Goal: Use online tool/utility: Utilize a website feature to perform a specific function

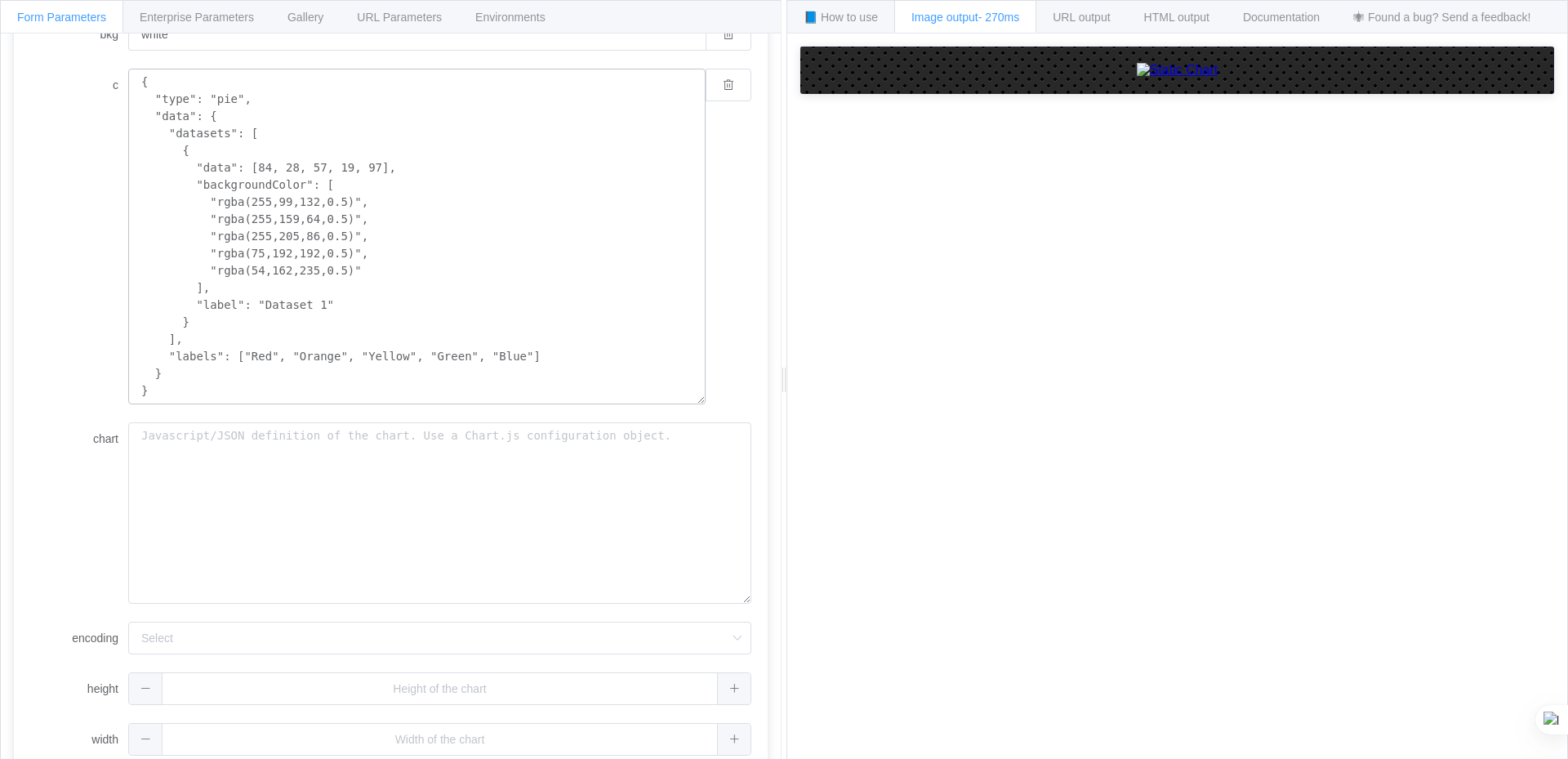
scroll to position [284, 0]
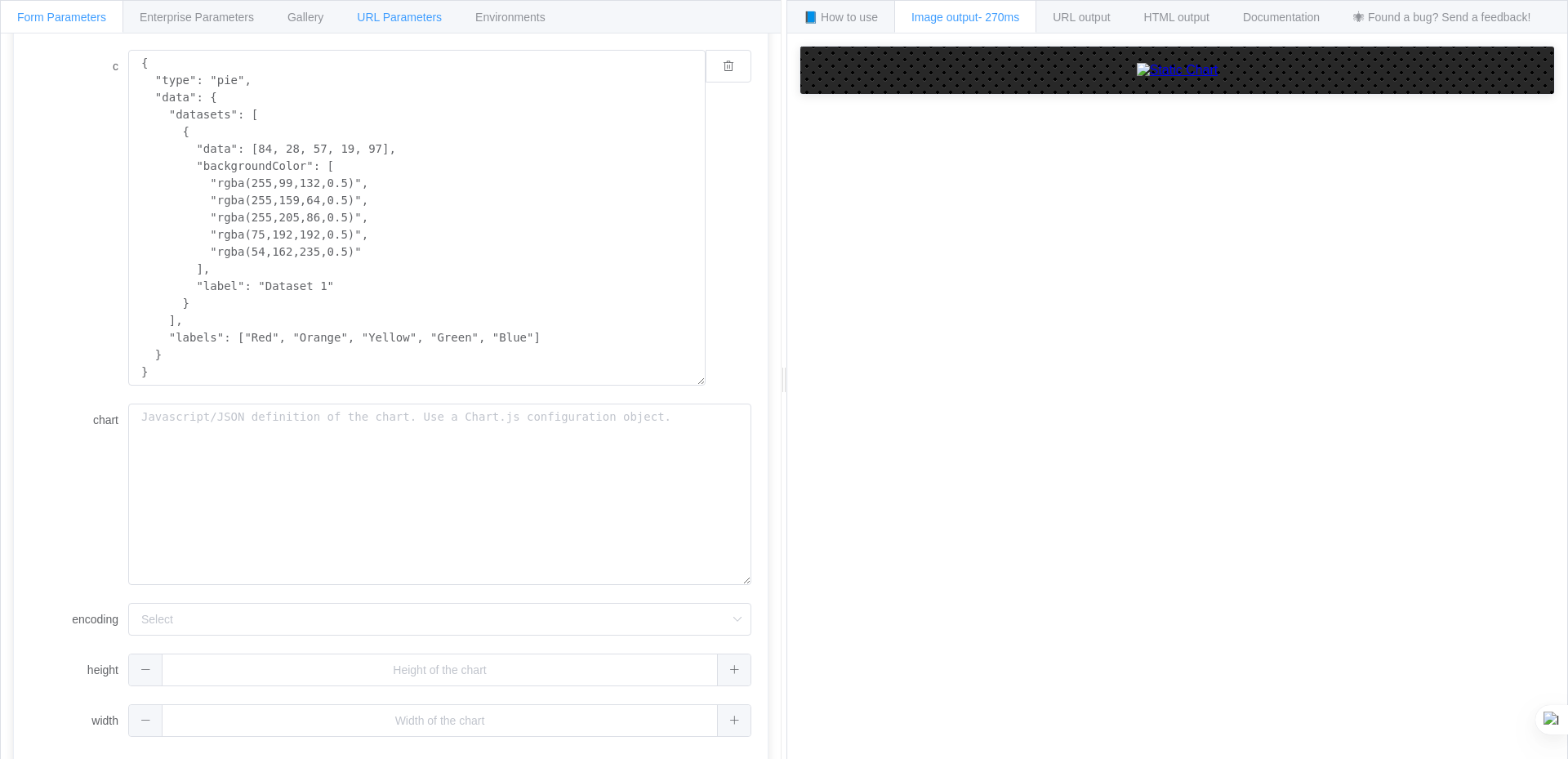
click at [406, 31] on div "Form Parameters Enterprise Parameters Gallery URL Parameters Environments API E…" at bounding box center [391, 380] width 782 height 761
click at [383, 13] on span "URL Parameters" at bounding box center [399, 17] width 85 height 13
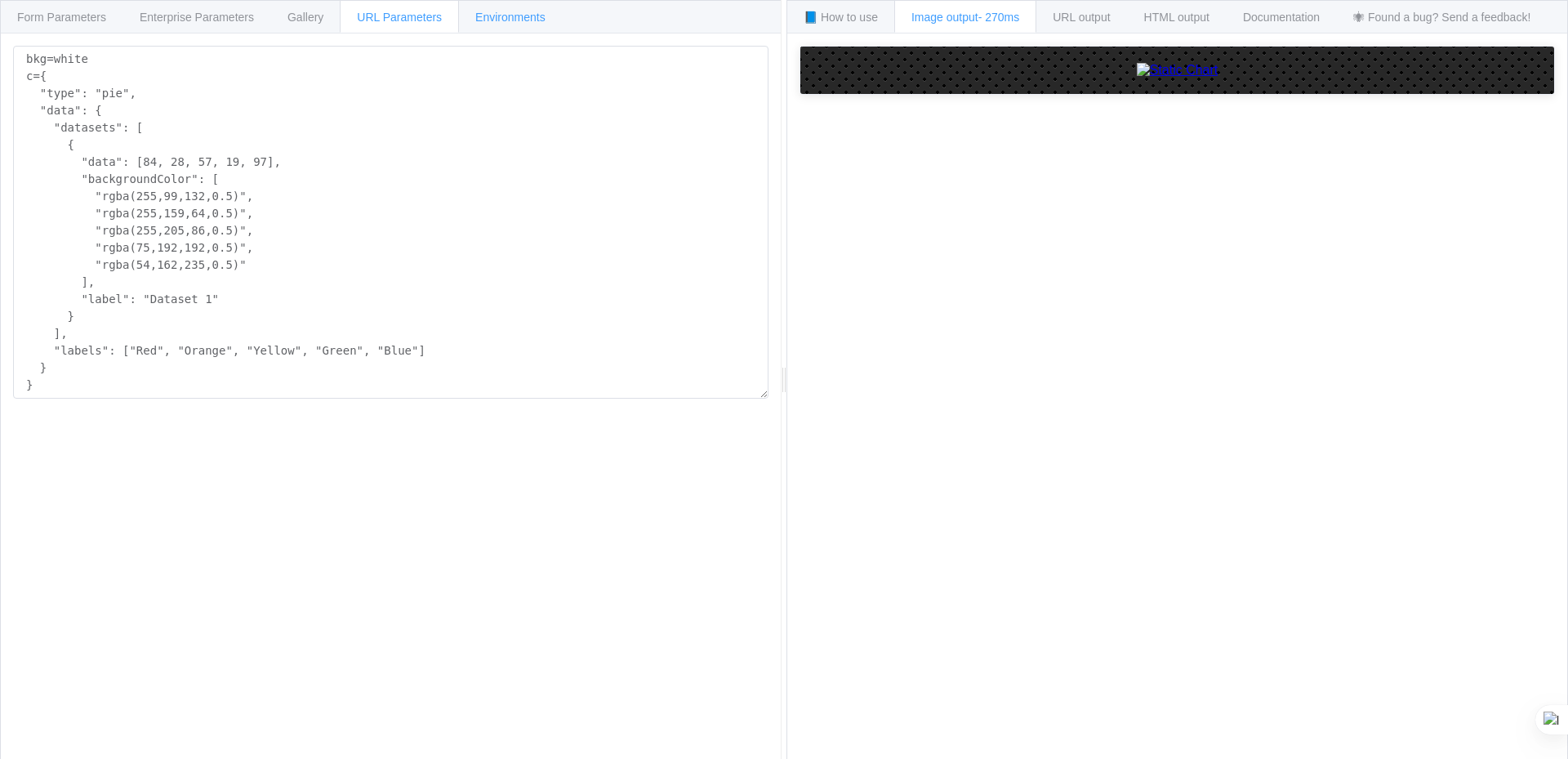
click at [511, 12] on span "Environments" at bounding box center [510, 17] width 70 height 13
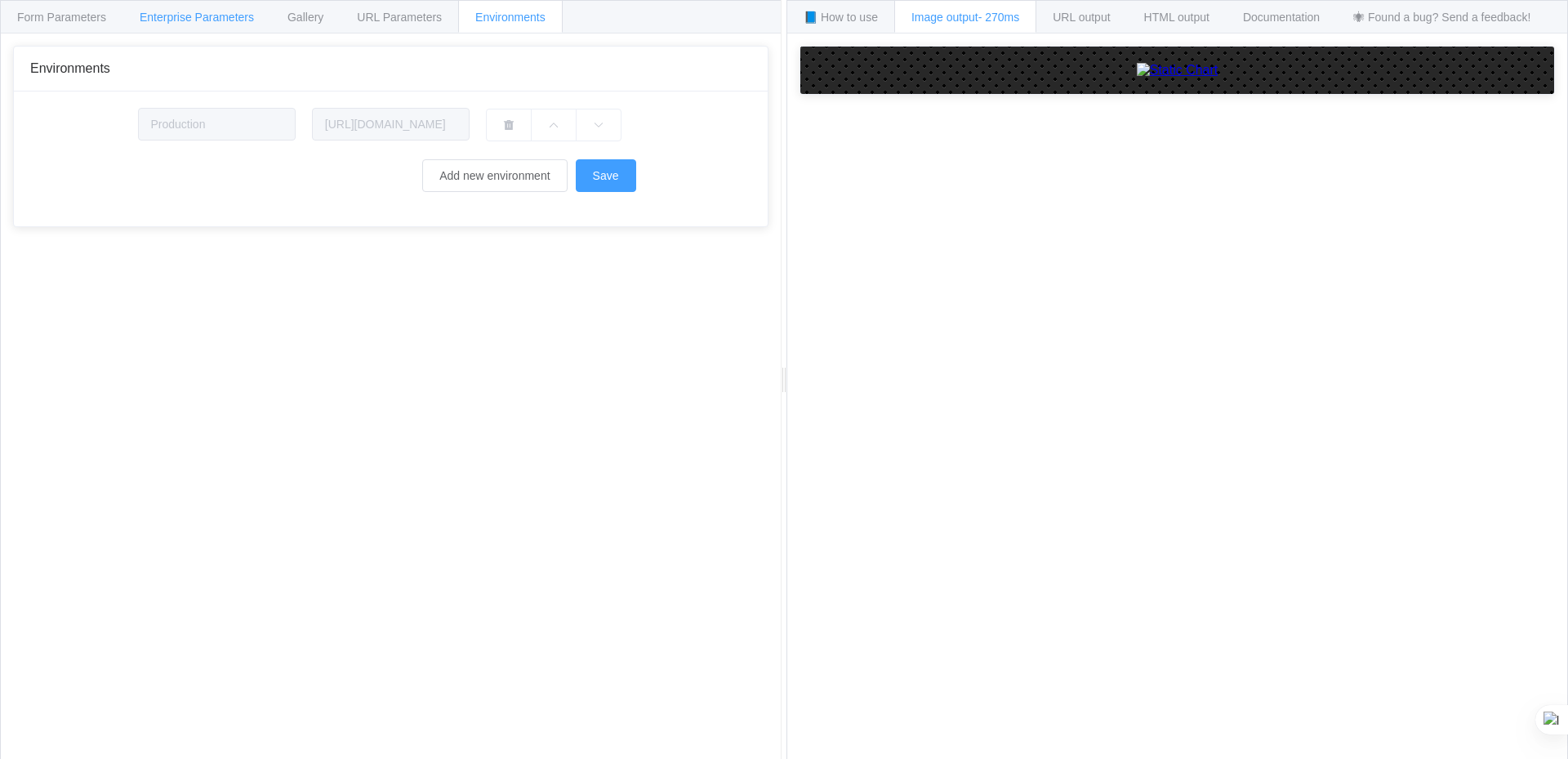
click at [201, 12] on span "Enterprise Parameters" at bounding box center [196, 17] width 114 height 13
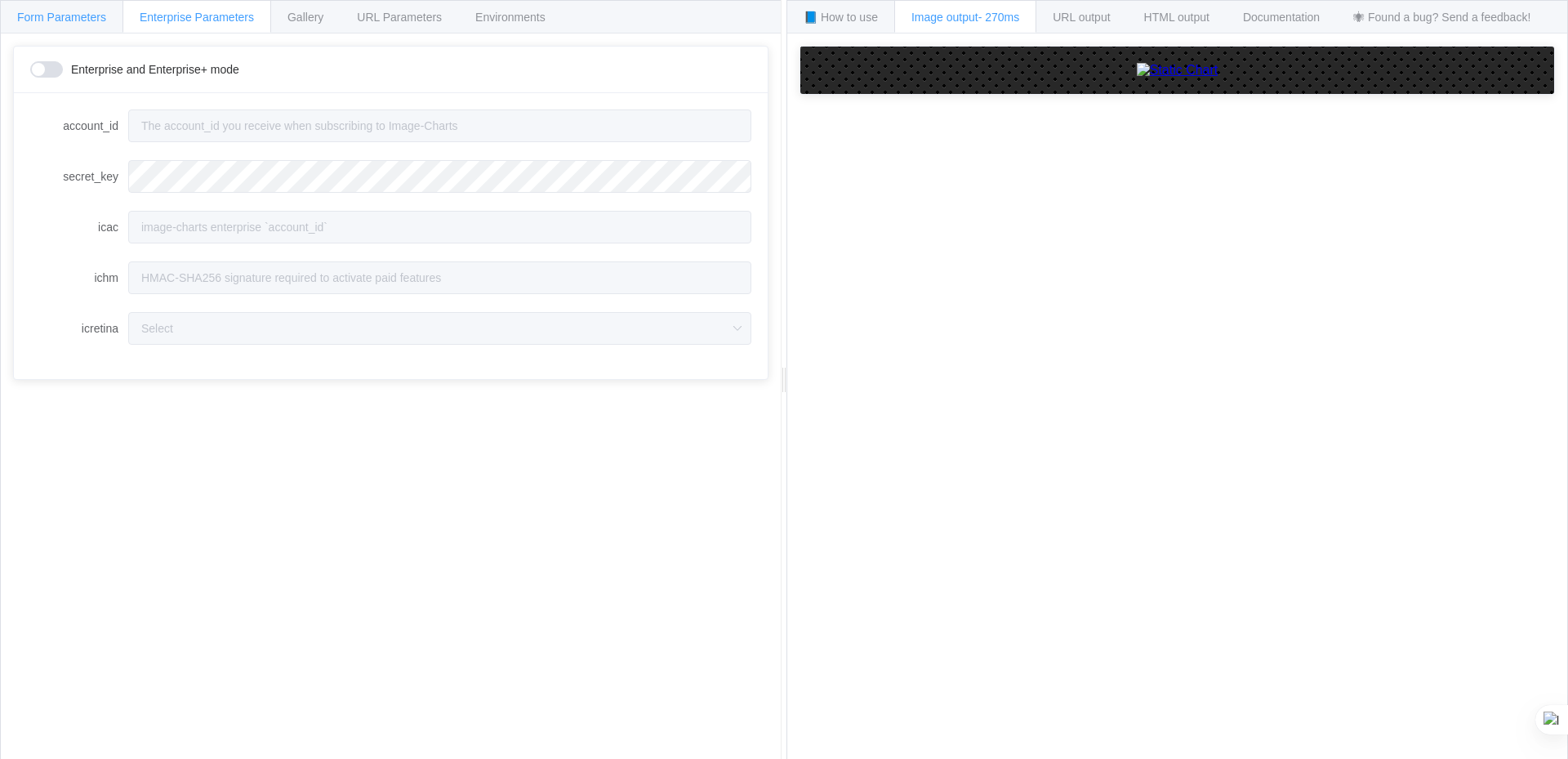
click at [53, 14] on span "Form Parameters" at bounding box center [61, 17] width 89 height 13
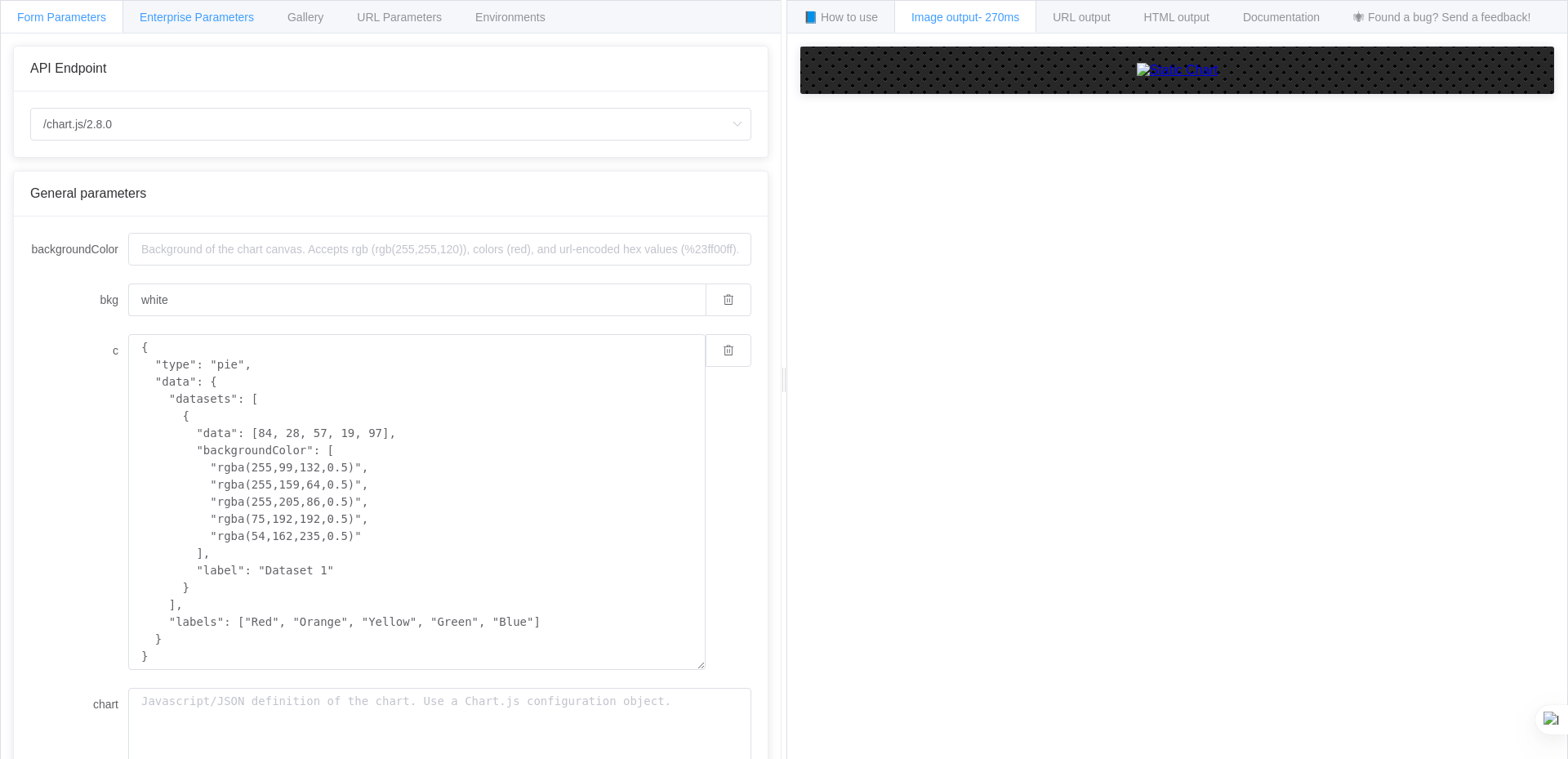
click at [204, 12] on span "Enterprise Parameters" at bounding box center [196, 17] width 114 height 13
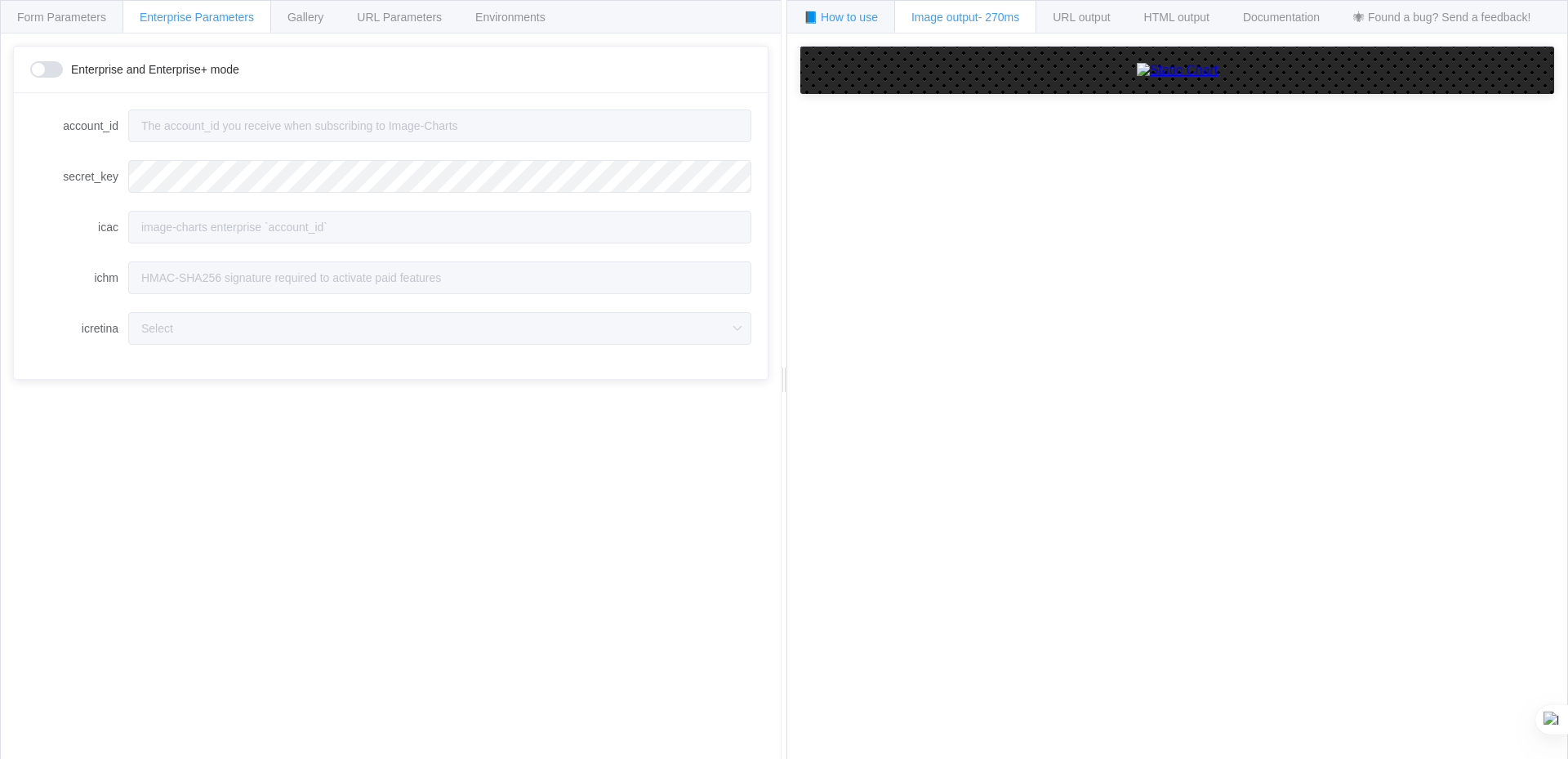
click at [833, 5] on div "📘 How to use" at bounding box center [840, 16] width 109 height 33
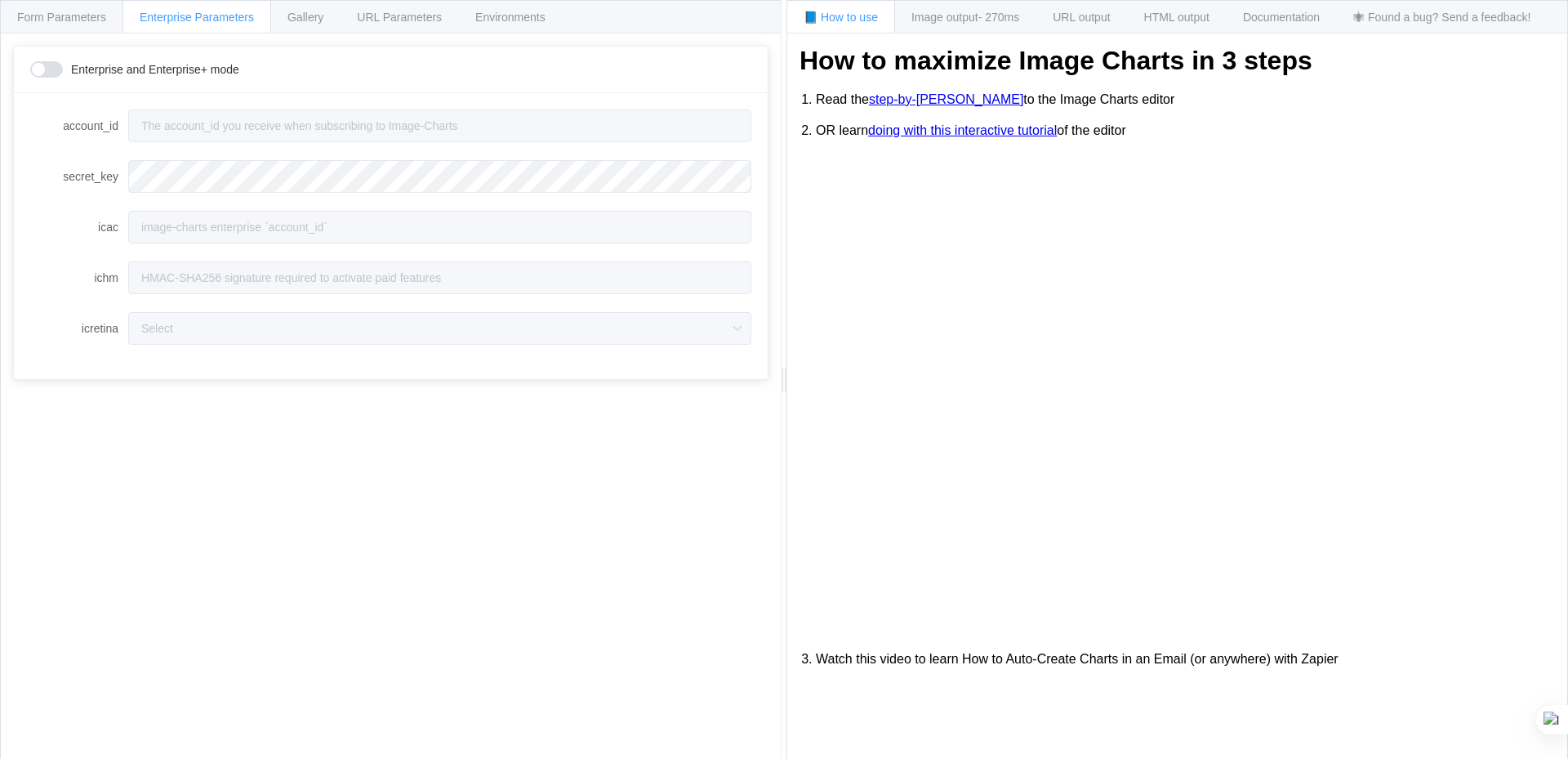
click at [937, 99] on link "step-by-[PERSON_NAME]" at bounding box center [946, 100] width 154 height 15
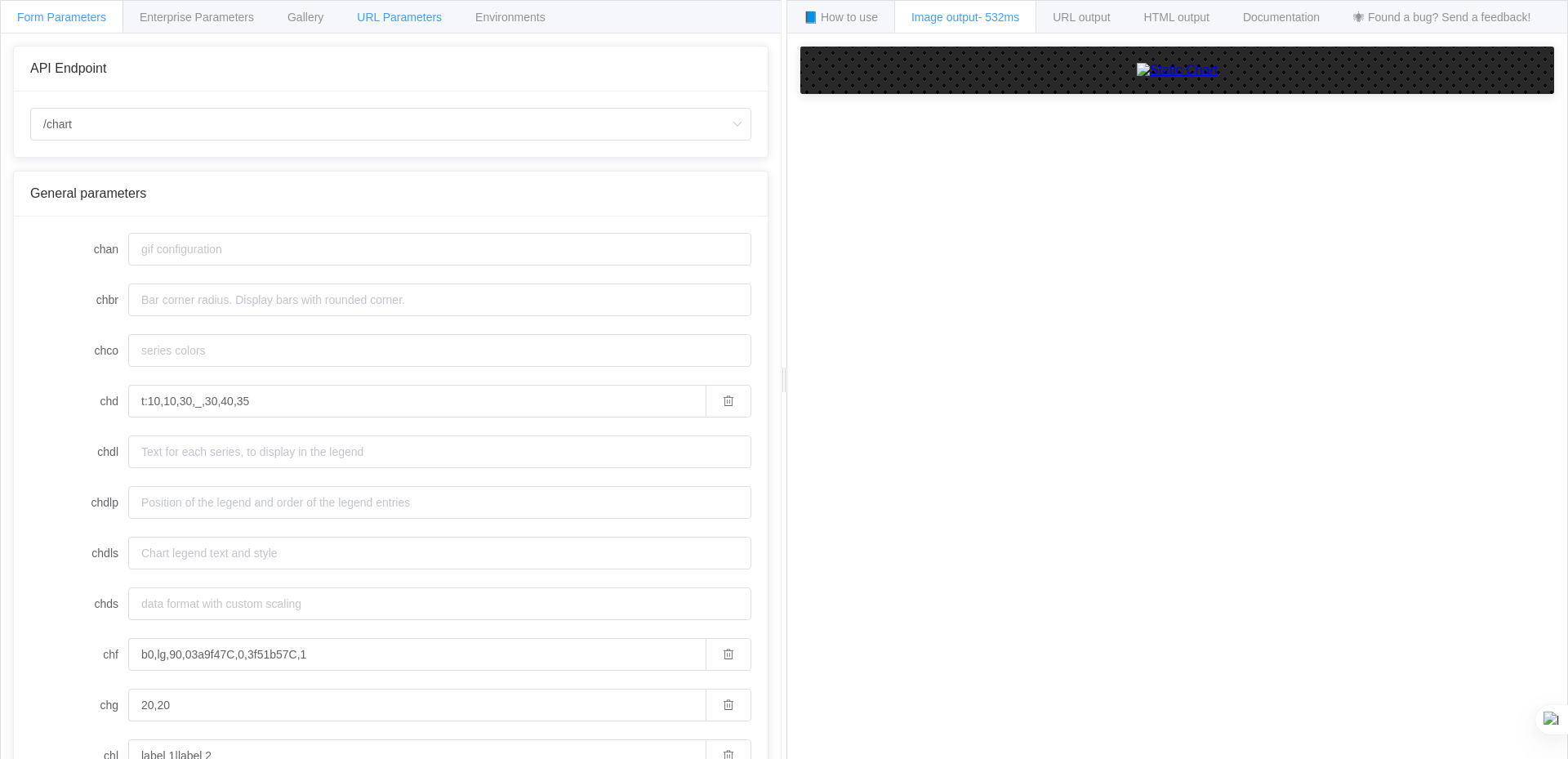
click at [394, 14] on span "URL Parameters" at bounding box center [399, 17] width 85 height 13
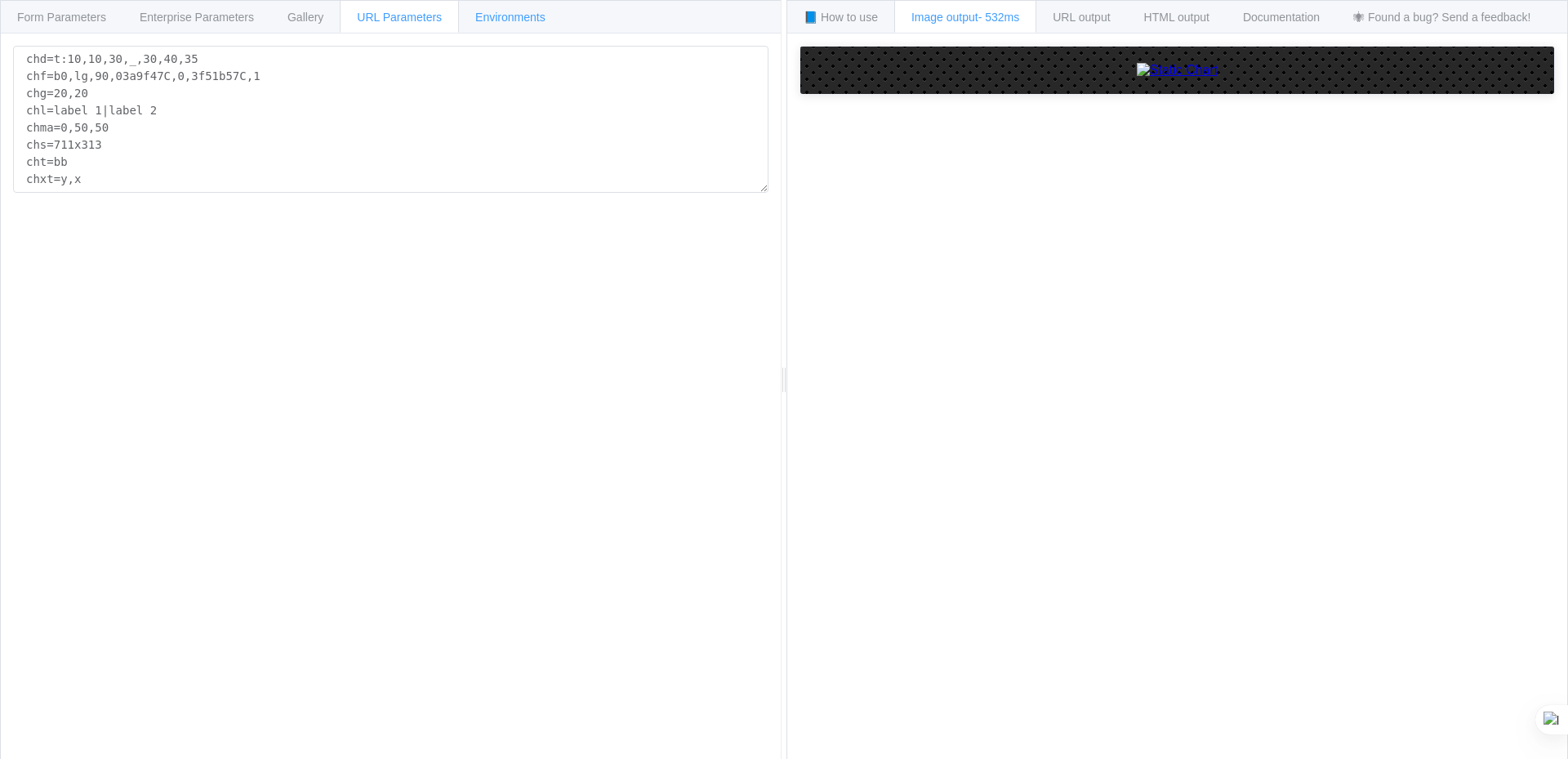
click at [510, 16] on span "Environments" at bounding box center [510, 17] width 70 height 13
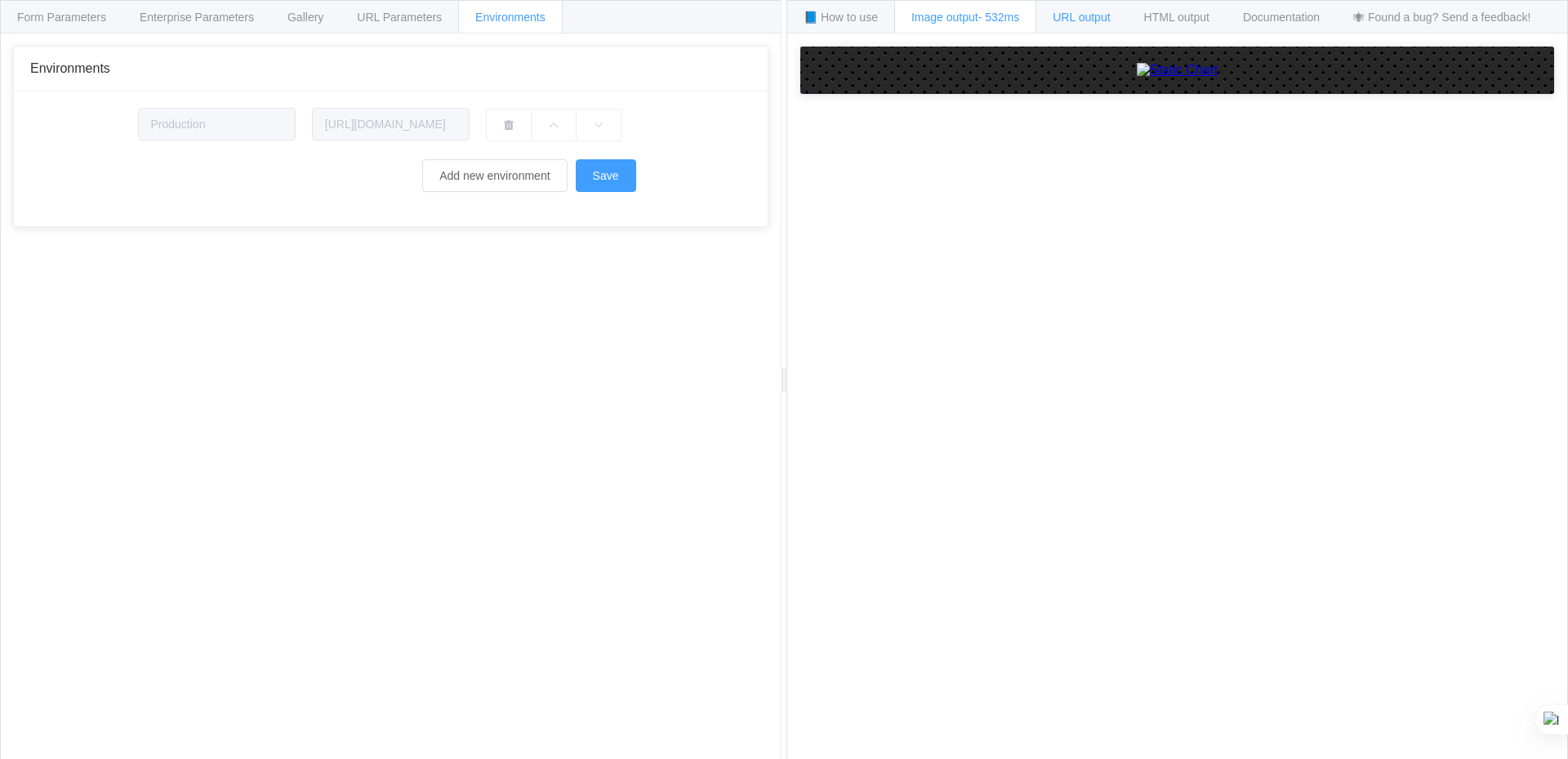
click at [1080, 11] on span "URL output" at bounding box center [1081, 17] width 58 height 13
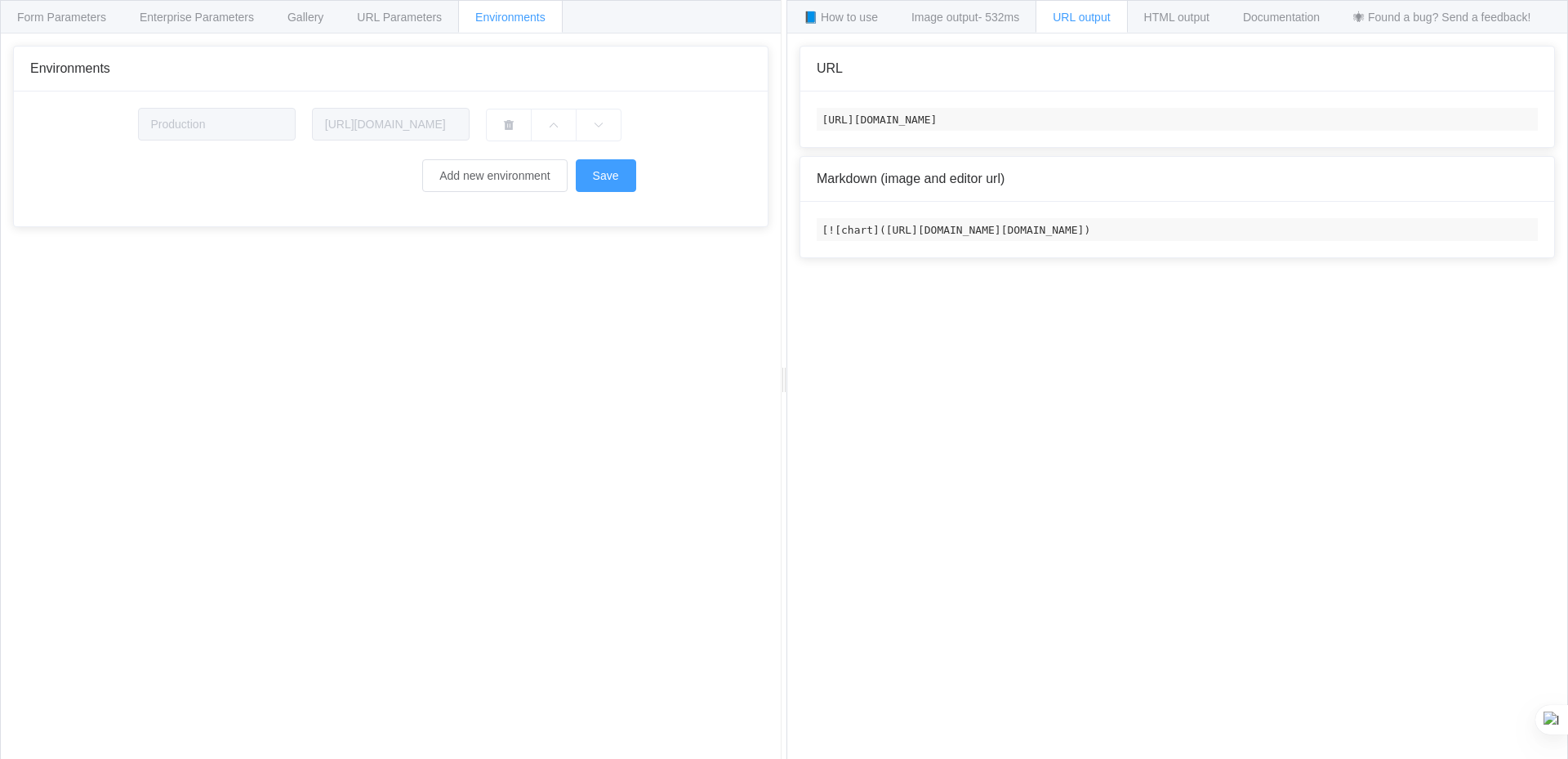
drag, startPoint x: 824, startPoint y: 117, endPoint x: 1079, endPoint y: 132, distance: 255.4
click at [1079, 131] on code "https://image-charts.com/chart?chd=t%3A10%2C10%2C30%2C_%2C30%2C40%2C35&chf=b0%2…" at bounding box center [1177, 119] width 721 height 23
copy code "https://image-charts.com/chart?chd=t%3A10%2C10%2C30%2C_%2C30%2C40%2C35&chf="
